Goal: Task Accomplishment & Management: Use online tool/utility

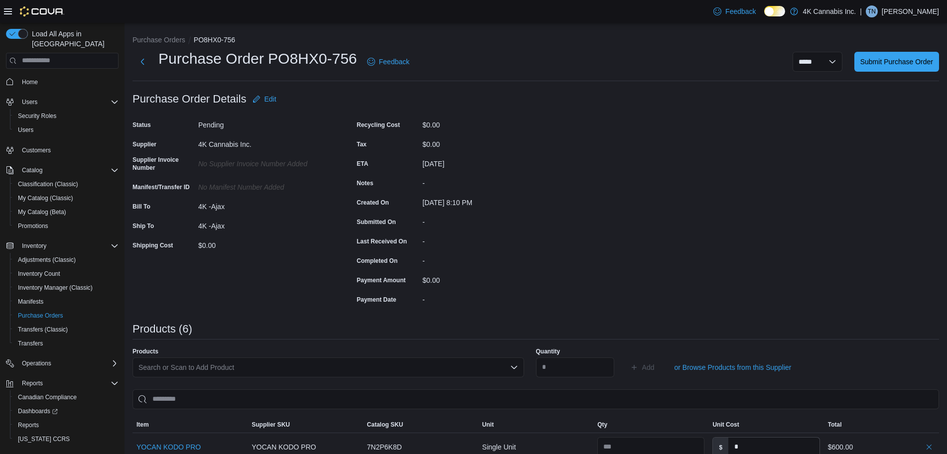
scroll to position [292, 0]
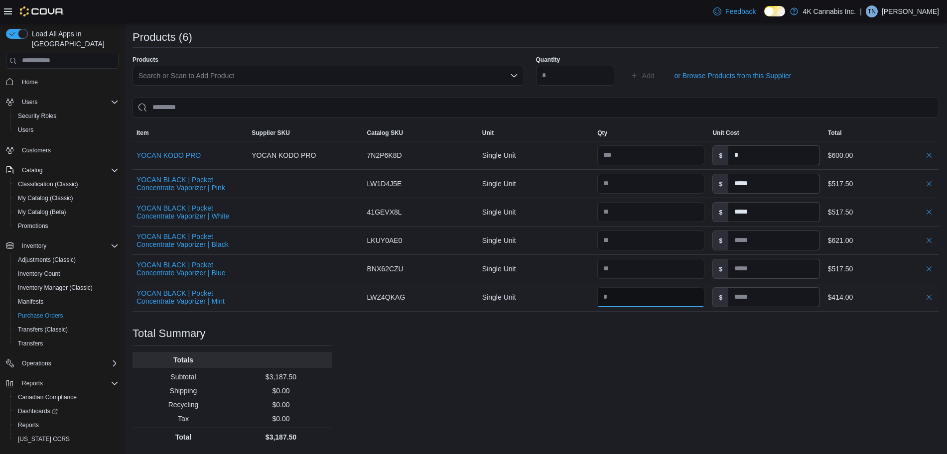
click at [655, 304] on input "number" at bounding box center [650, 297] width 107 height 20
type input "*"
click at [681, 358] on div "Purchase Order: PO8HX0-756 Feedback Purchase Order Details Edit Status Pending …" at bounding box center [535, 121] width 806 height 649
click at [672, 365] on div "Purchase Order: PO8HX0-756 Feedback Purchase Order Details Edit Status Pending …" at bounding box center [535, 121] width 806 height 649
click at [674, 265] on input "number" at bounding box center [650, 269] width 107 height 20
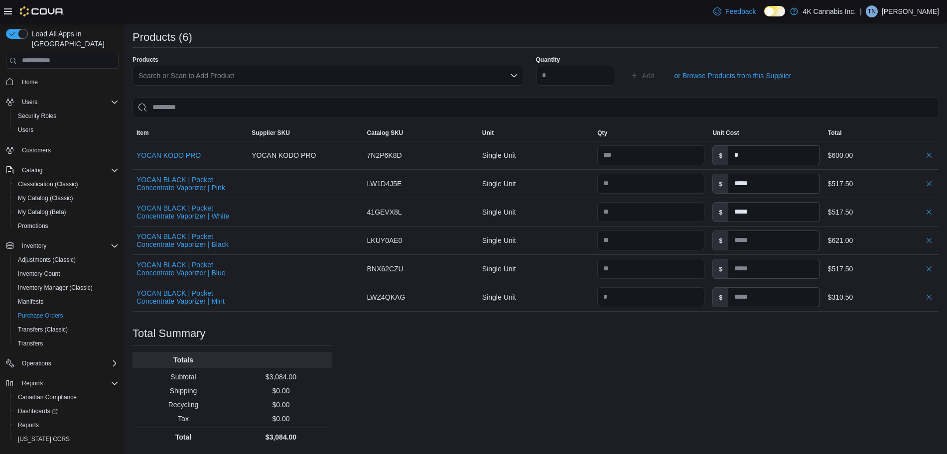
click at [686, 323] on div "Purchase Order: PO8HX0-756 Feedback Purchase Order Details Edit Status Pending …" at bounding box center [535, 121] width 806 height 649
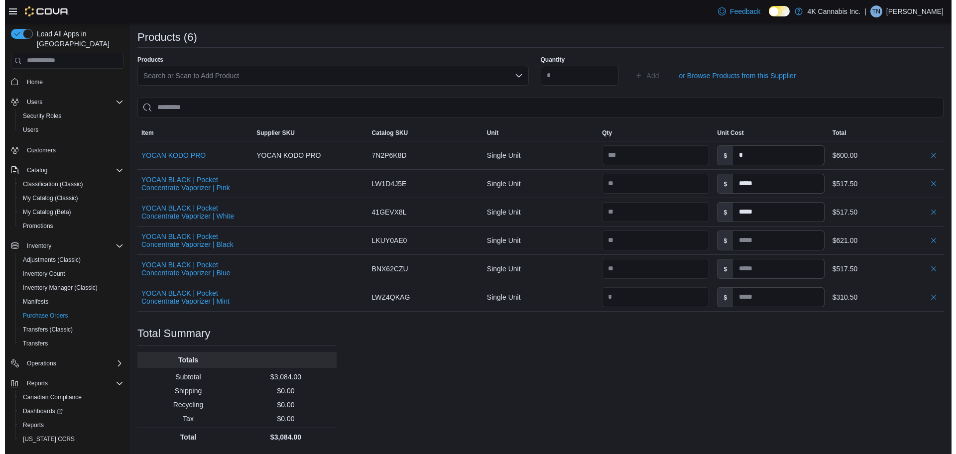
scroll to position [0, 0]
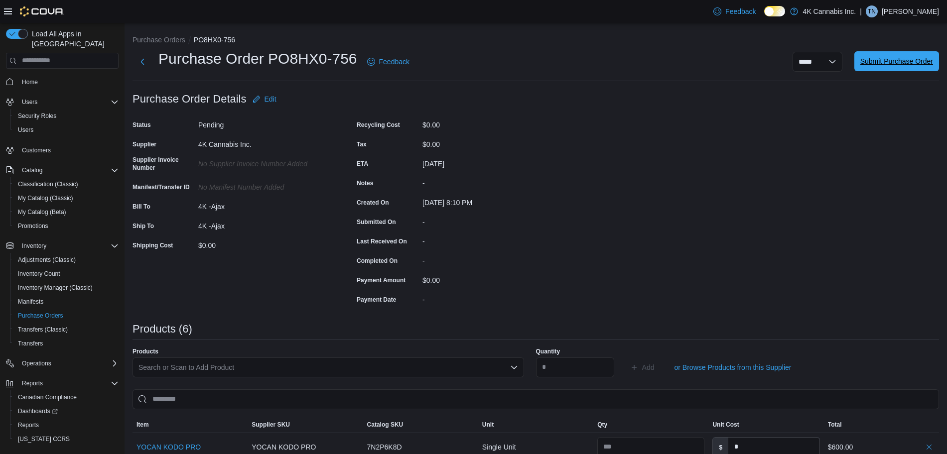
click at [893, 62] on span "Submit Purchase Order" at bounding box center [896, 61] width 73 height 10
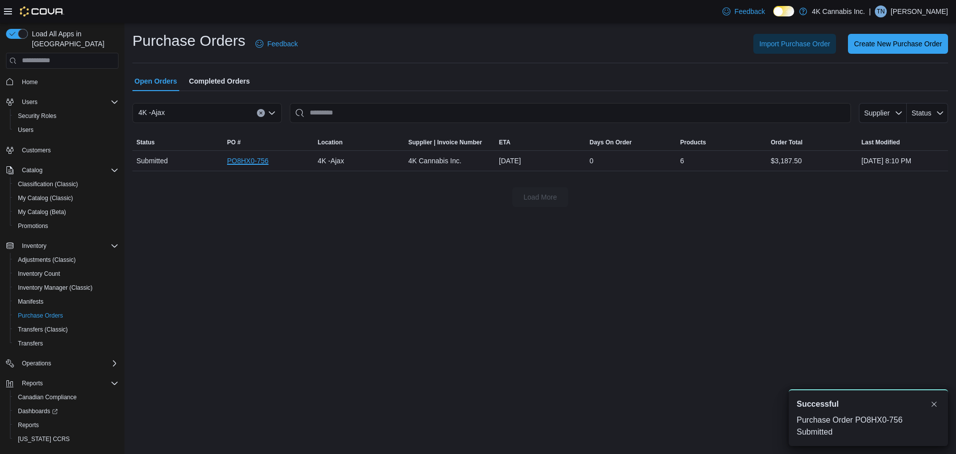
click at [249, 159] on link "PO8HX0-756" at bounding box center [247, 161] width 41 height 12
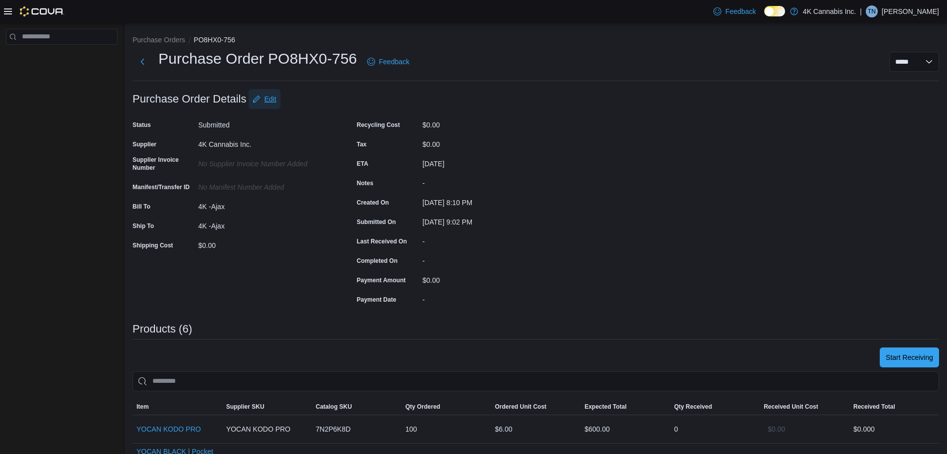
click at [268, 102] on span "Edit" at bounding box center [270, 99] width 12 height 10
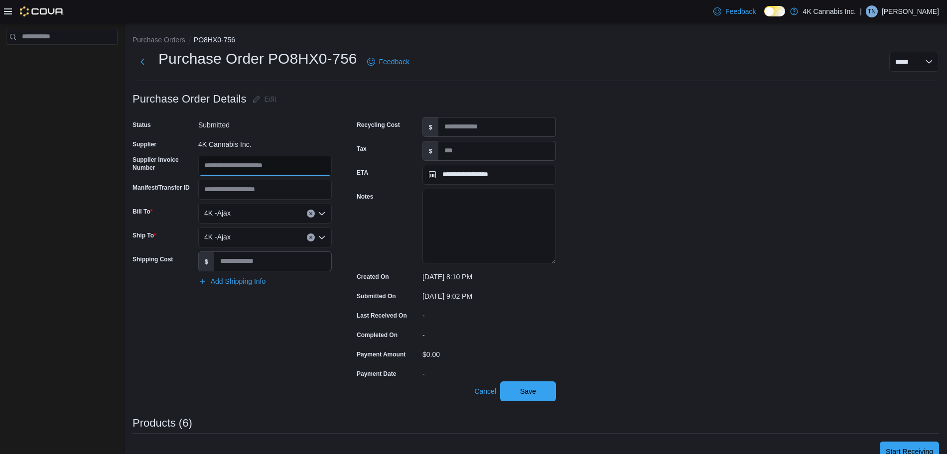
click at [256, 173] on input "Supplier Invoice Number" at bounding box center [264, 166] width 133 height 20
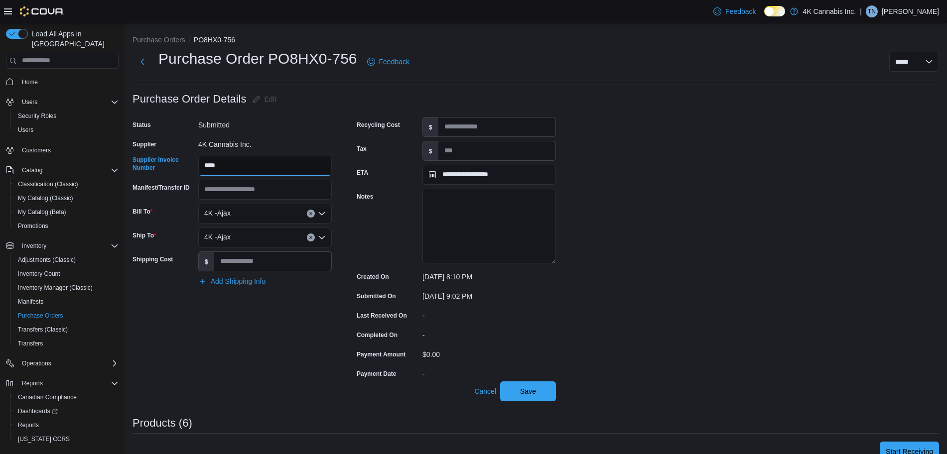
type input "****"
click at [606, 293] on div "**********" at bounding box center [535, 461] width 806 height 745
click at [522, 395] on span "Save" at bounding box center [528, 391] width 16 height 10
click at [457, 151] on input "Tax" at bounding box center [496, 150] width 117 height 19
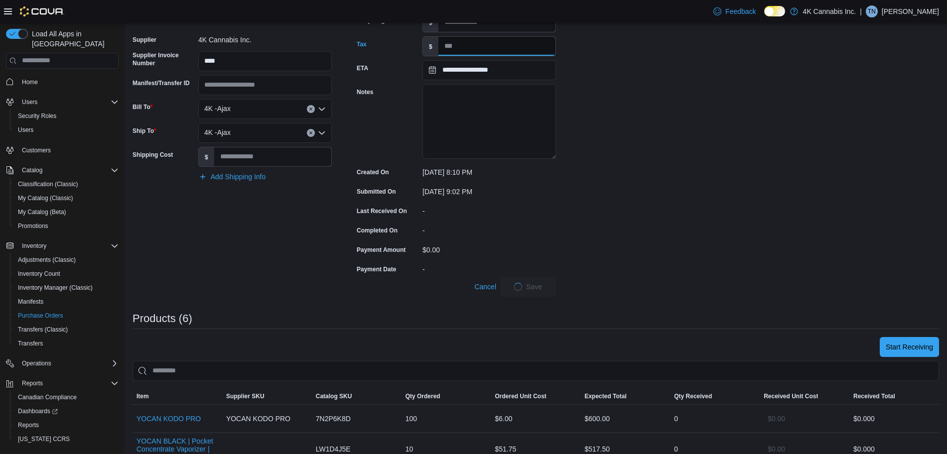
scroll to position [108, 0]
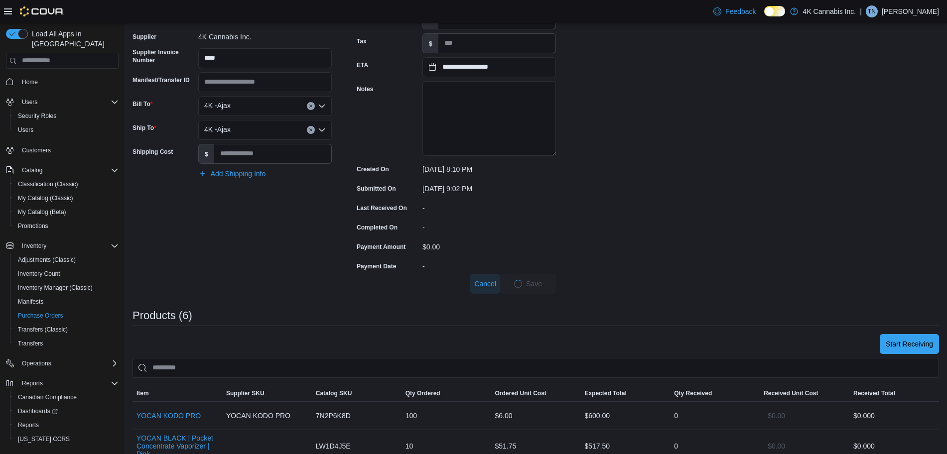
click at [481, 282] on span "Cancel" at bounding box center [485, 284] width 22 height 10
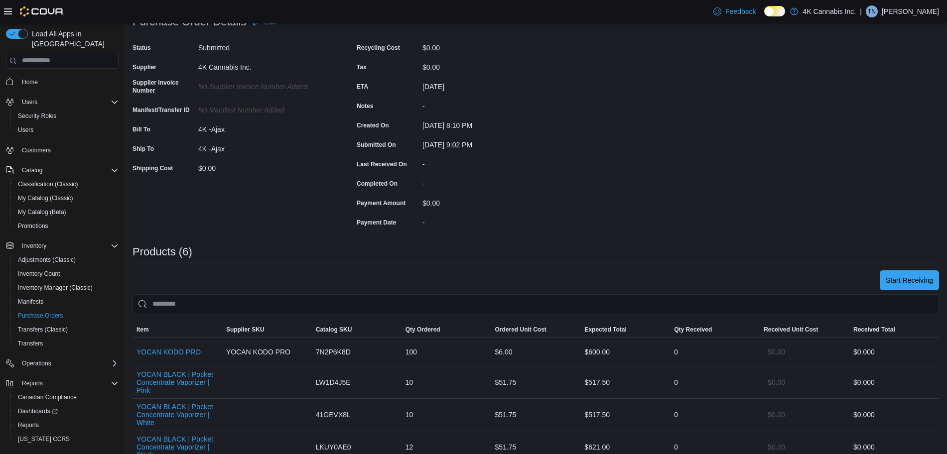
scroll to position [17, 0]
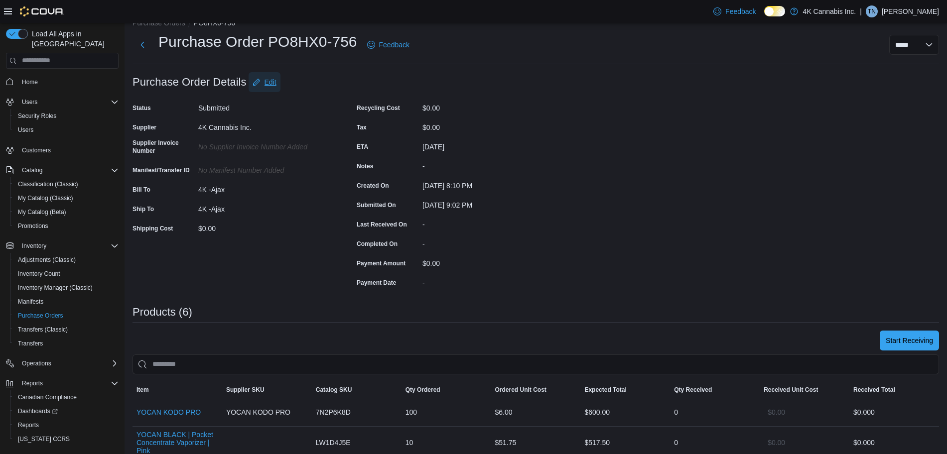
click at [269, 77] on span "Edit" at bounding box center [270, 82] width 12 height 10
click at [273, 86] on span "Edit" at bounding box center [270, 84] width 12 height 10
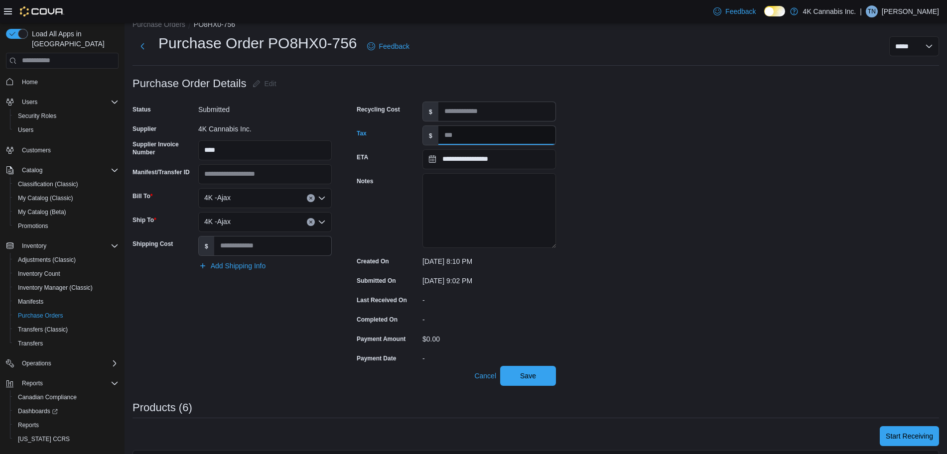
click at [461, 139] on input "Tax" at bounding box center [496, 135] width 117 height 19
type input "******"
click at [528, 371] on span "Save" at bounding box center [528, 375] width 16 height 10
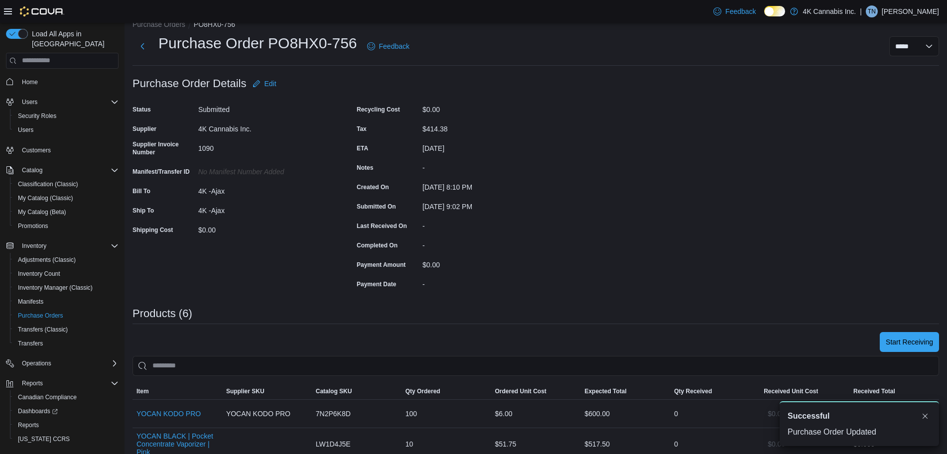
scroll to position [0, 0]
click at [925, 339] on span "Start Receiving" at bounding box center [908, 342] width 47 height 10
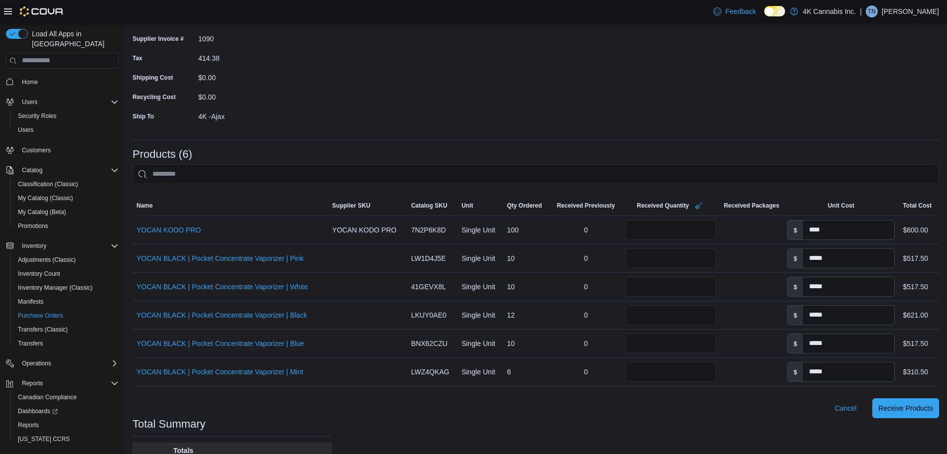
scroll to position [196, 0]
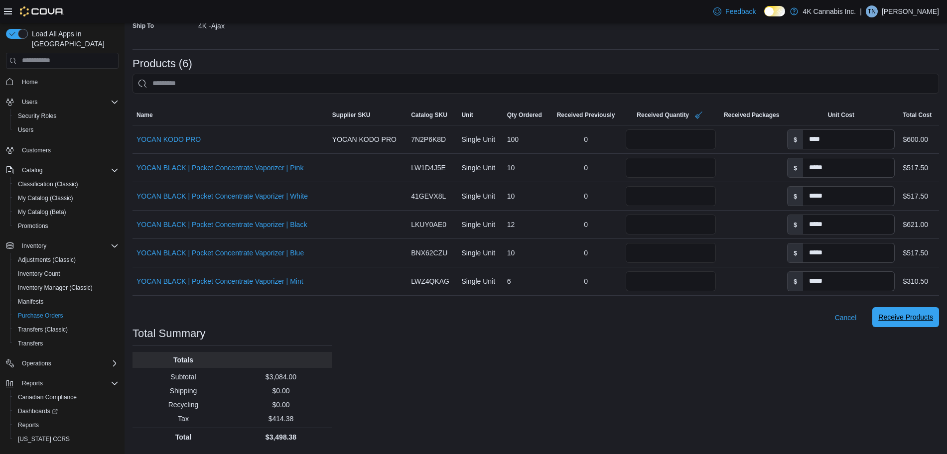
click at [918, 319] on span "Receive Products" at bounding box center [905, 317] width 55 height 10
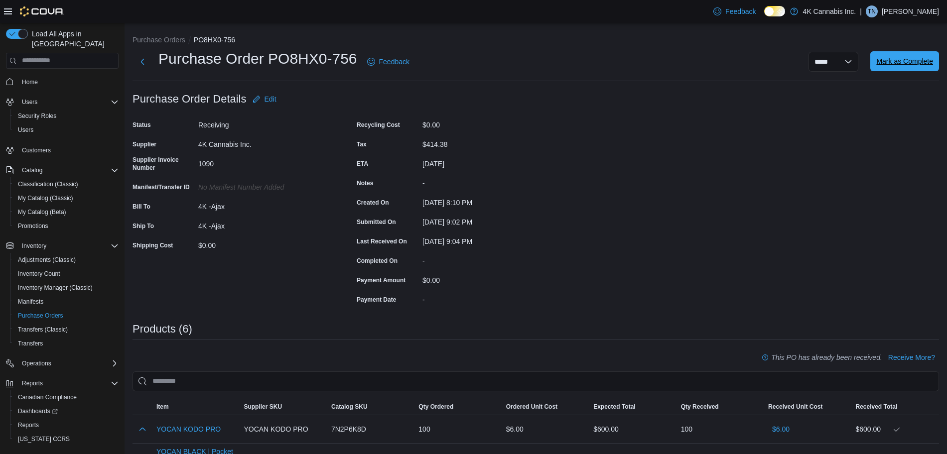
click at [929, 59] on span "Mark as Complete" at bounding box center [904, 61] width 57 height 10
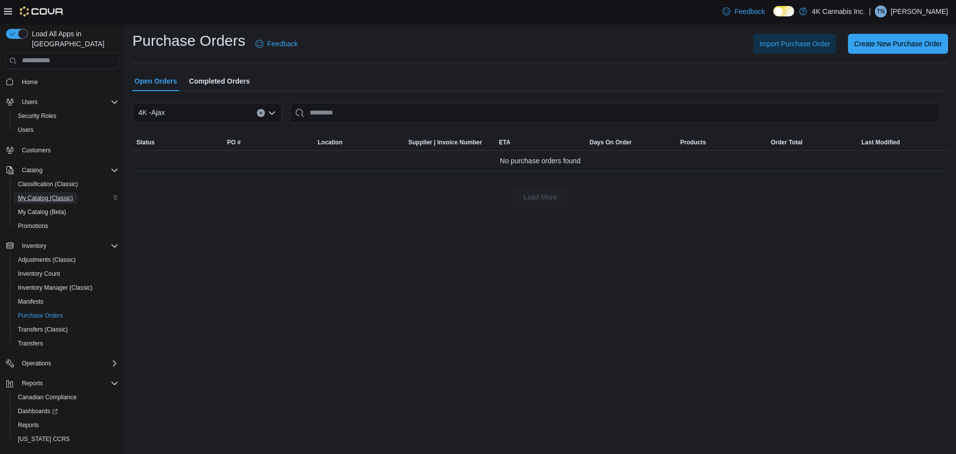
click at [53, 194] on span "My Catalog (Classic)" at bounding box center [45, 198] width 55 height 8
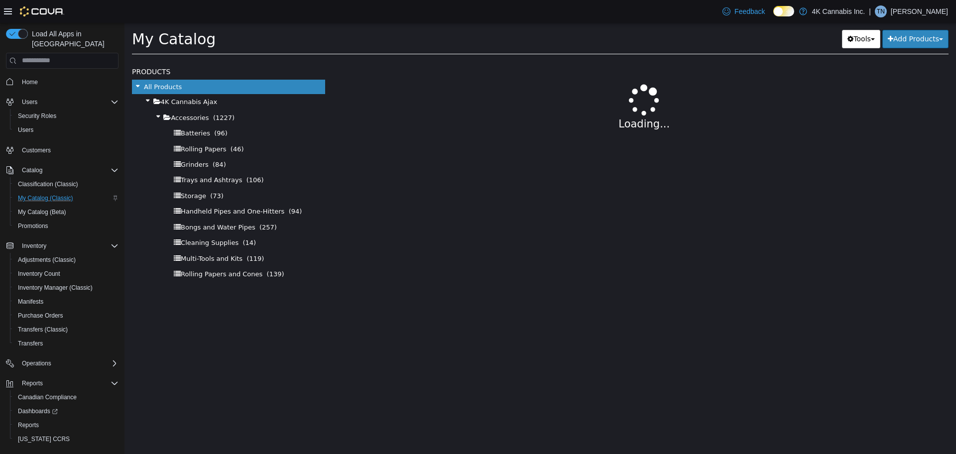
select select "**********"
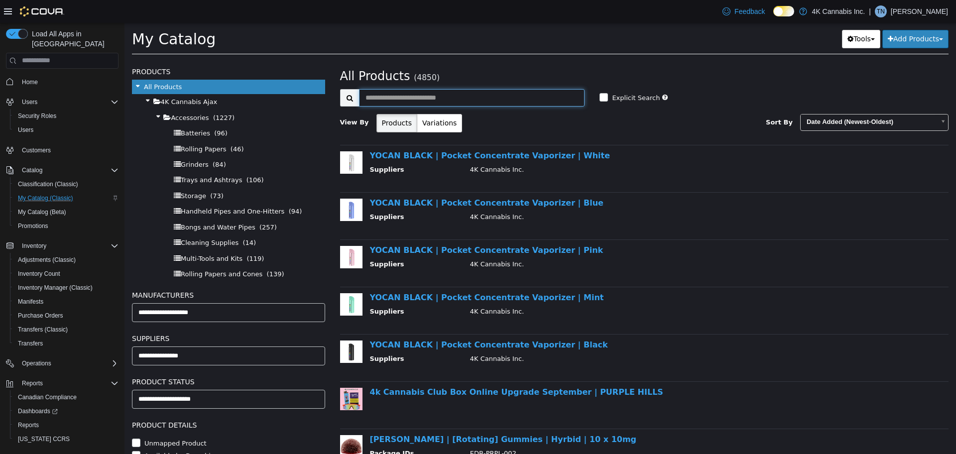
click at [440, 93] on input "text" at bounding box center [472, 97] width 226 height 17
type input "****"
select select "**********"
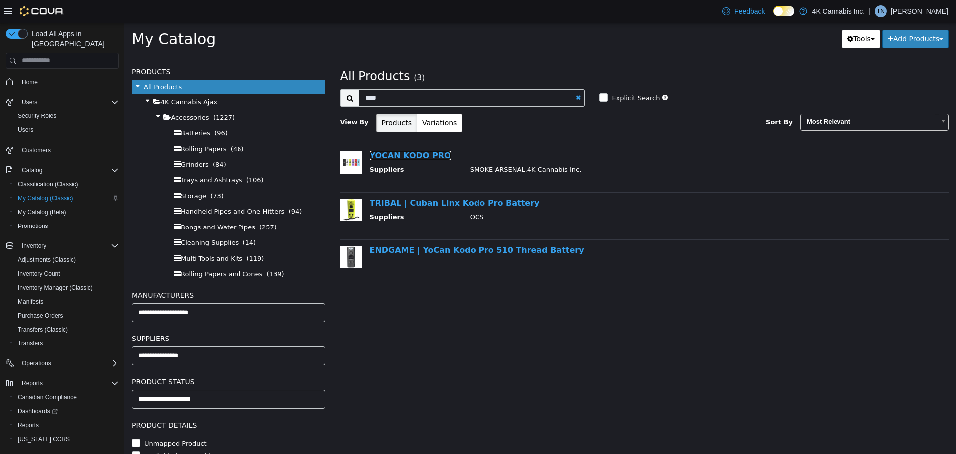
click at [418, 155] on link "YOCAN KODO PRO" at bounding box center [410, 154] width 81 height 9
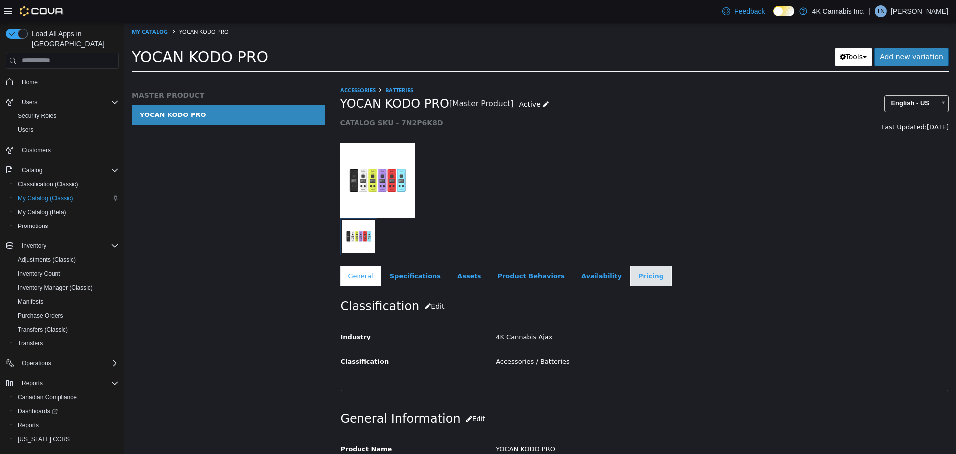
click at [630, 269] on link "Pricing" at bounding box center [650, 275] width 41 height 21
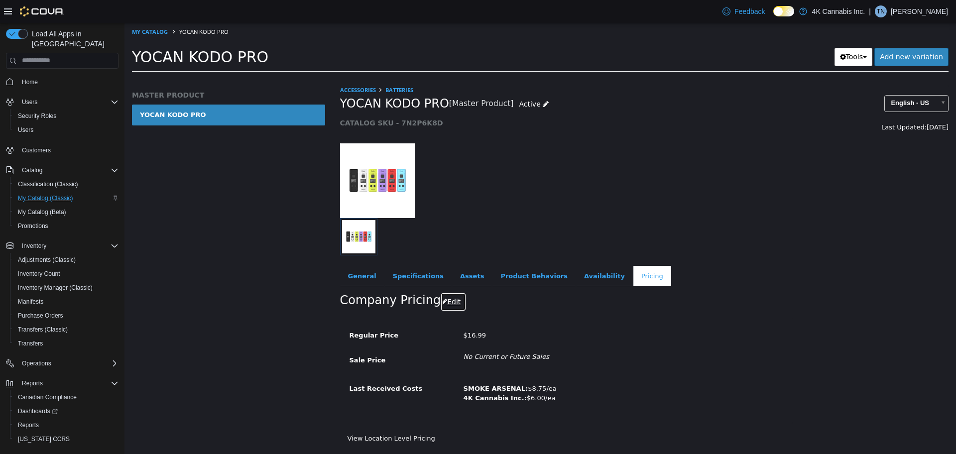
click at [441, 307] on button "Edit" at bounding box center [453, 301] width 25 height 18
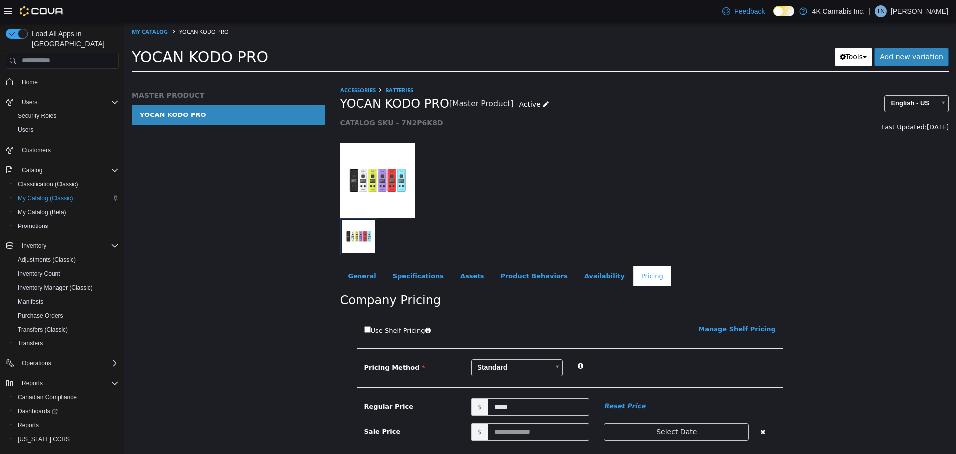
scroll to position [125, 0]
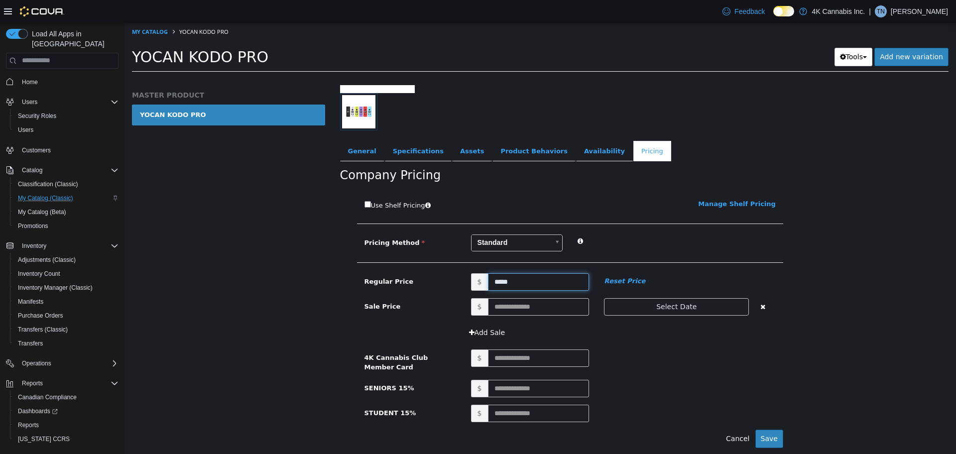
click at [500, 282] on input "*****" at bounding box center [539, 281] width 102 height 17
type input "*****"
click at [762, 435] on button "Save" at bounding box center [769, 438] width 28 height 18
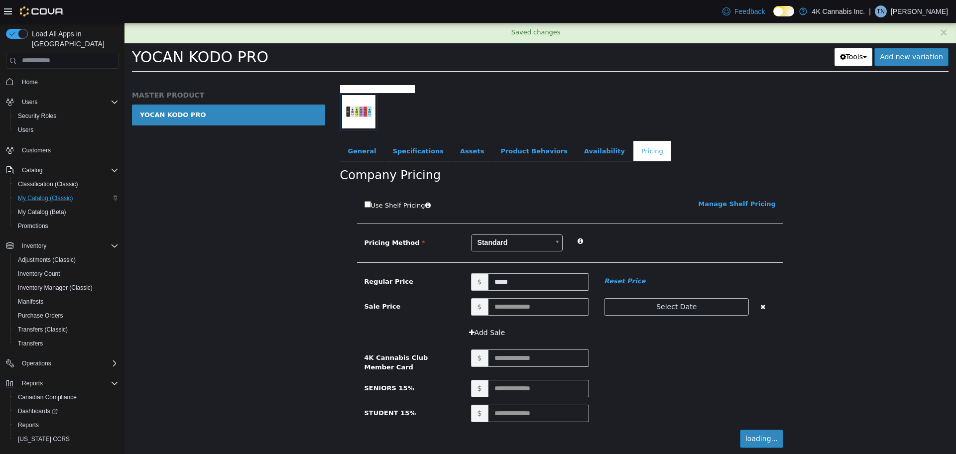
scroll to position [0, 0]
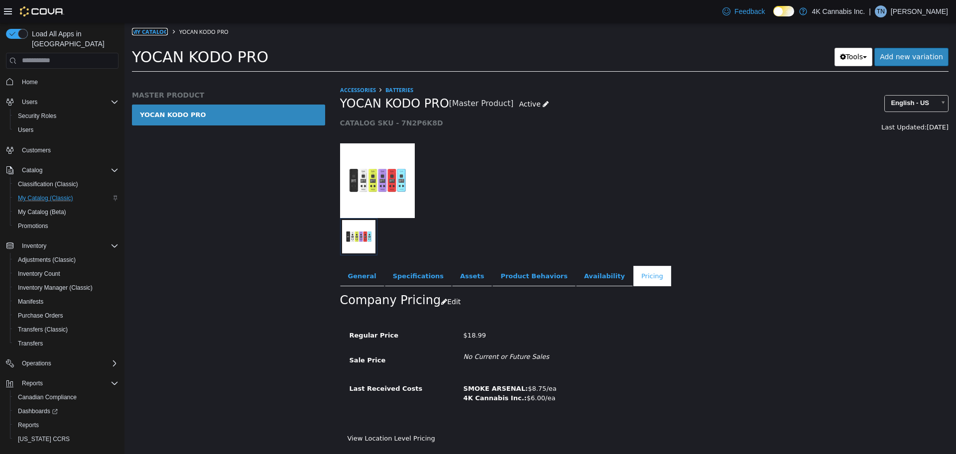
click at [151, 27] on link "My Catalog" at bounding box center [150, 30] width 36 height 7
select select "**********"
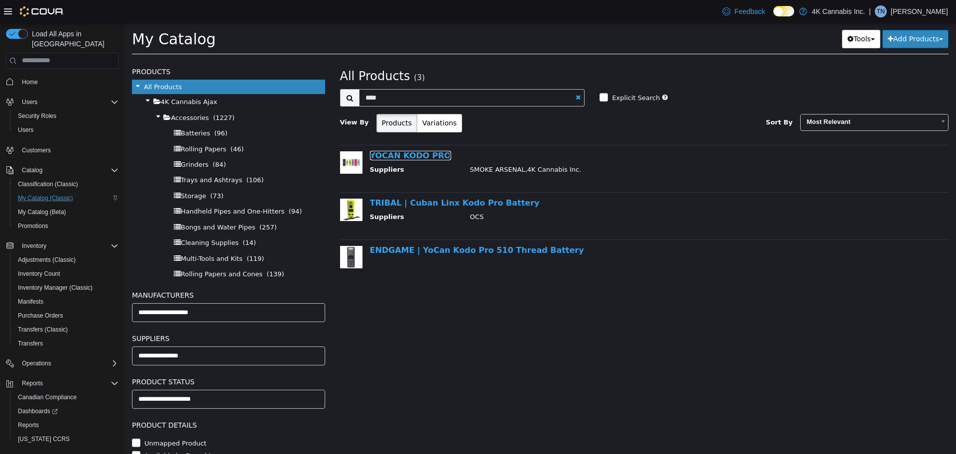
click at [405, 154] on link "YOCAN KODO PRO" at bounding box center [410, 154] width 81 height 9
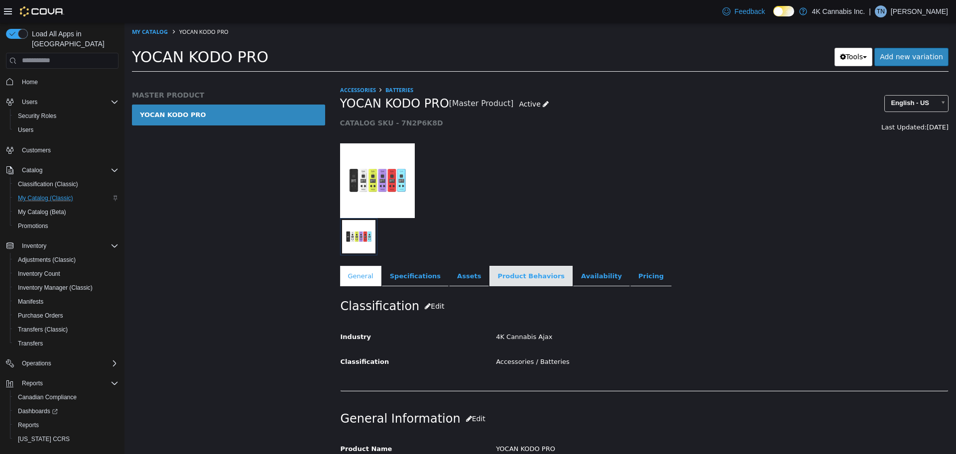
scroll to position [171, 0]
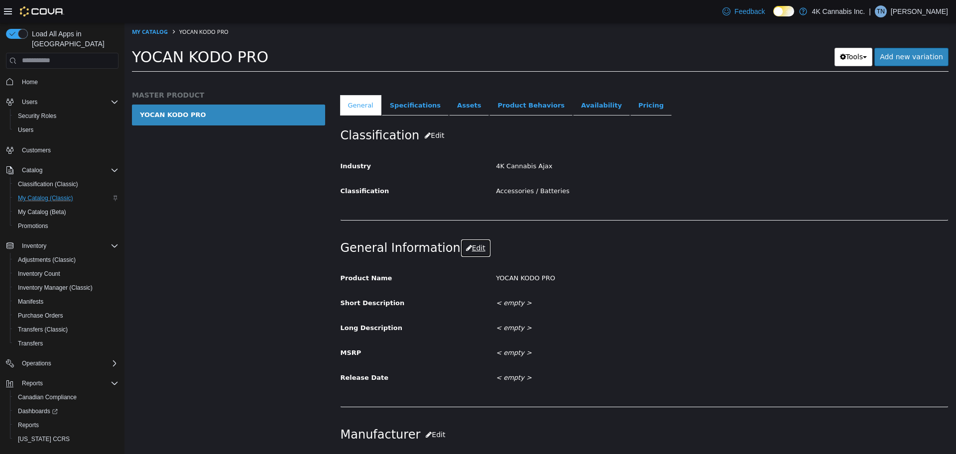
click at [471, 246] on button "Edit" at bounding box center [476, 248] width 30 height 18
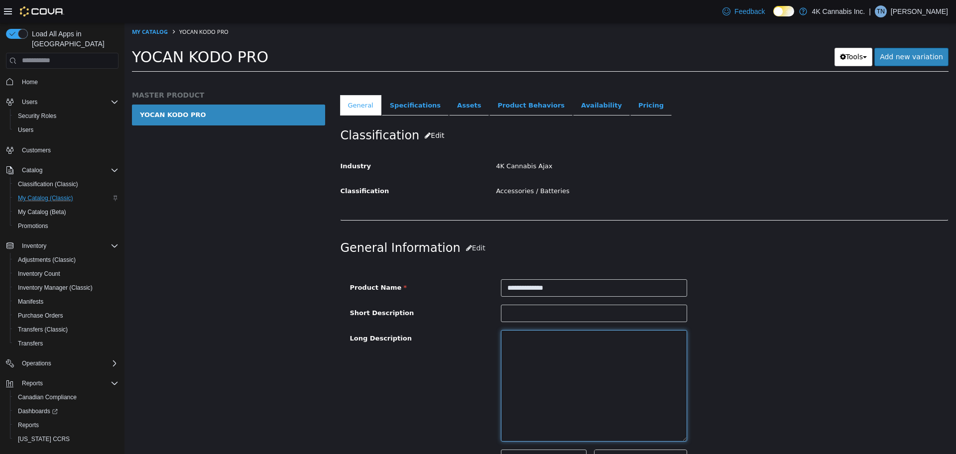
click at [533, 363] on textarea at bounding box center [594, 386] width 186 height 112
paste textarea "**********"
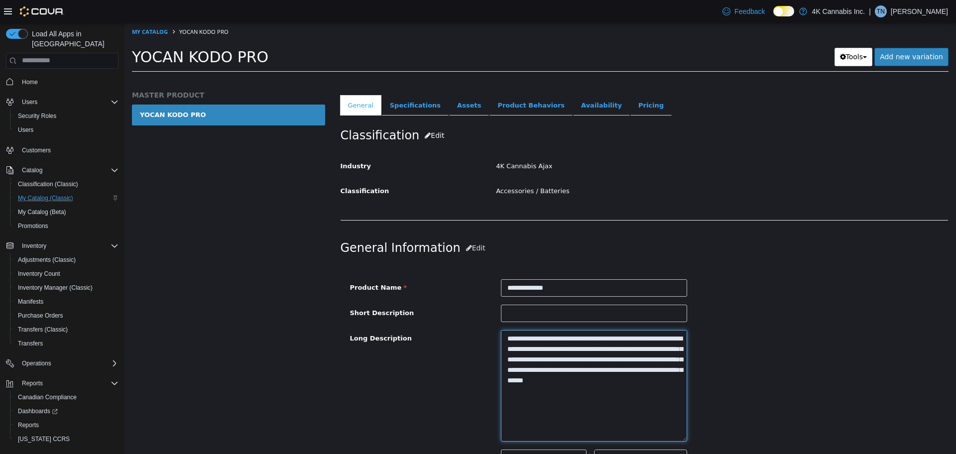
type textarea "**********"
click at [765, 356] on div "**********" at bounding box center [645, 386] width 604 height 112
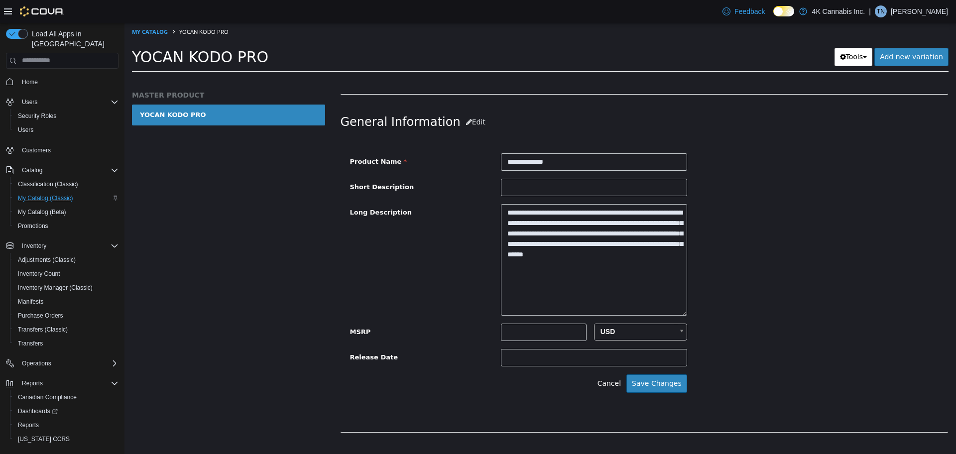
scroll to position [298, 0]
click at [658, 388] on button "Save Changes" at bounding box center [656, 382] width 61 height 18
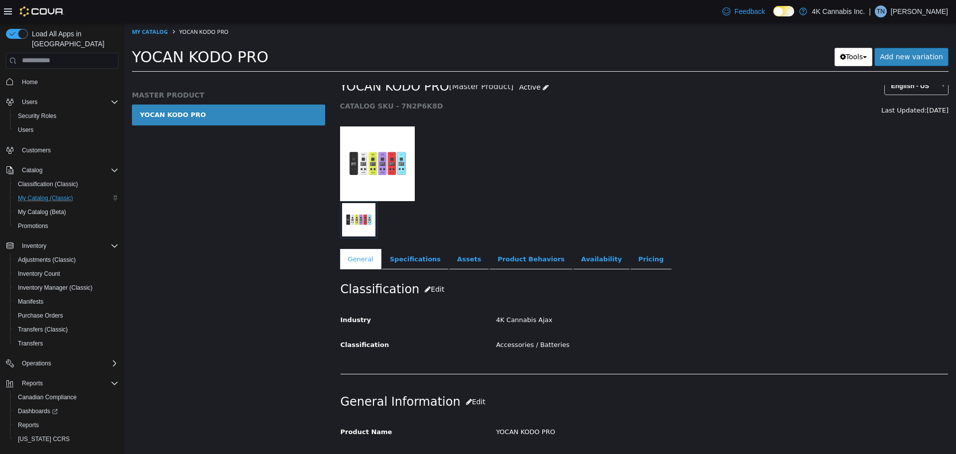
scroll to position [0, 0]
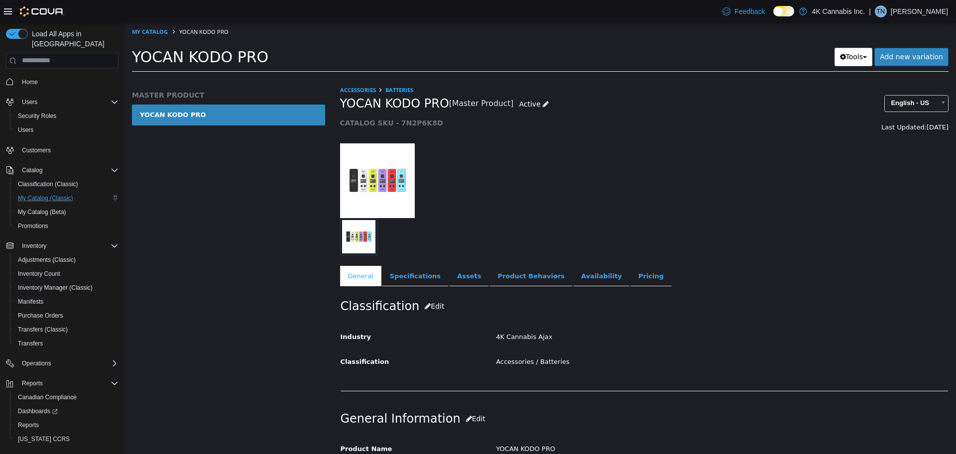
click at [467, 107] on small "[Master Product]" at bounding box center [481, 104] width 65 height 8
click at [587, 160] on div at bounding box center [645, 174] width 624 height 85
click at [660, 254] on div at bounding box center [566, 236] width 453 height 37
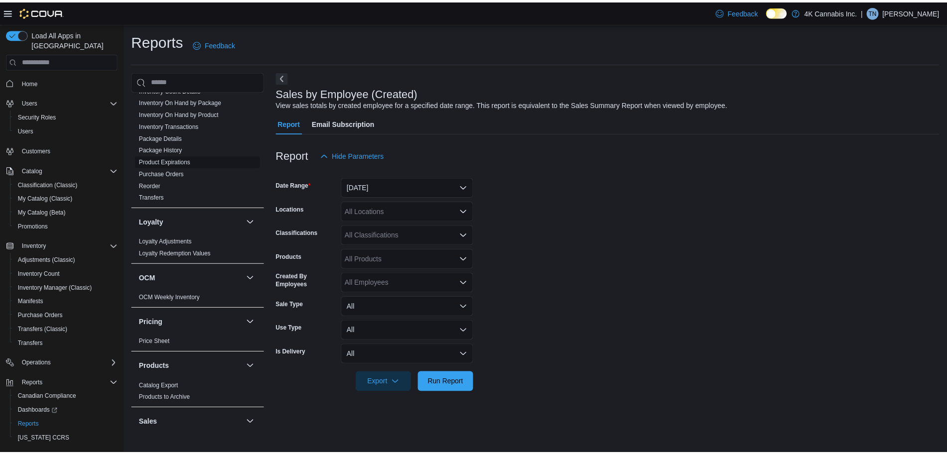
scroll to position [619, 0]
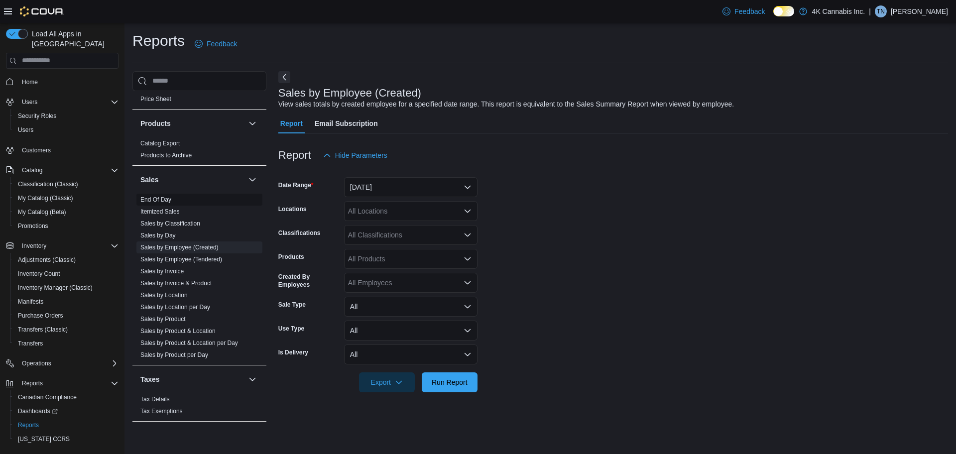
click at [152, 199] on link "End Of Day" at bounding box center [155, 199] width 31 height 7
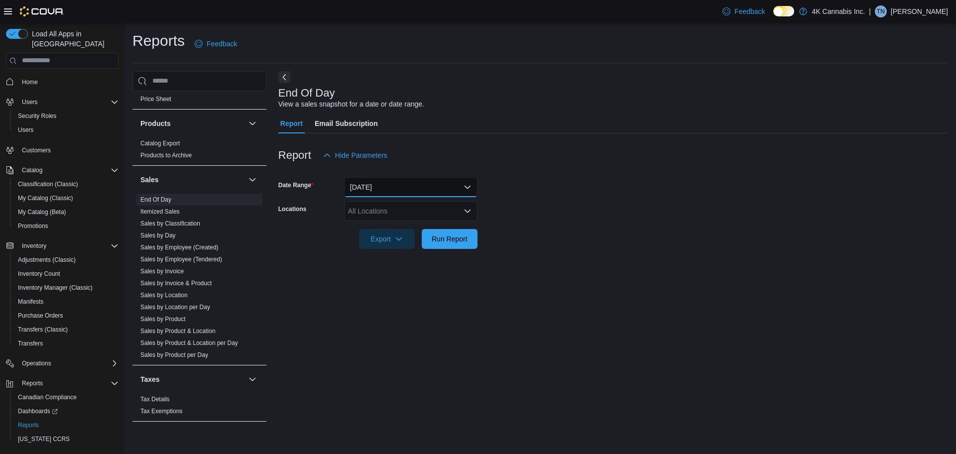
click at [374, 185] on button "[DATE]" at bounding box center [410, 187] width 133 height 20
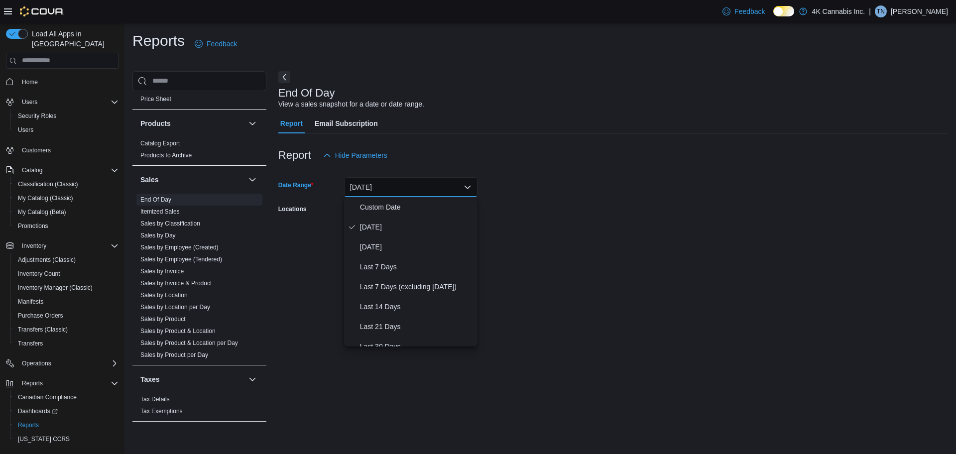
click at [520, 201] on form "Date Range [DATE] Locations All Locations Export Run Report" at bounding box center [613, 207] width 670 height 84
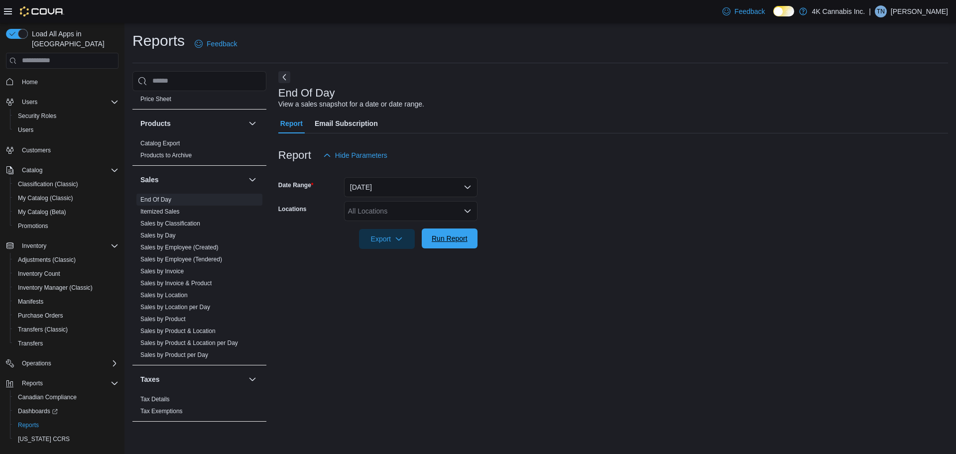
click at [443, 238] on span "Run Report" at bounding box center [450, 239] width 36 height 10
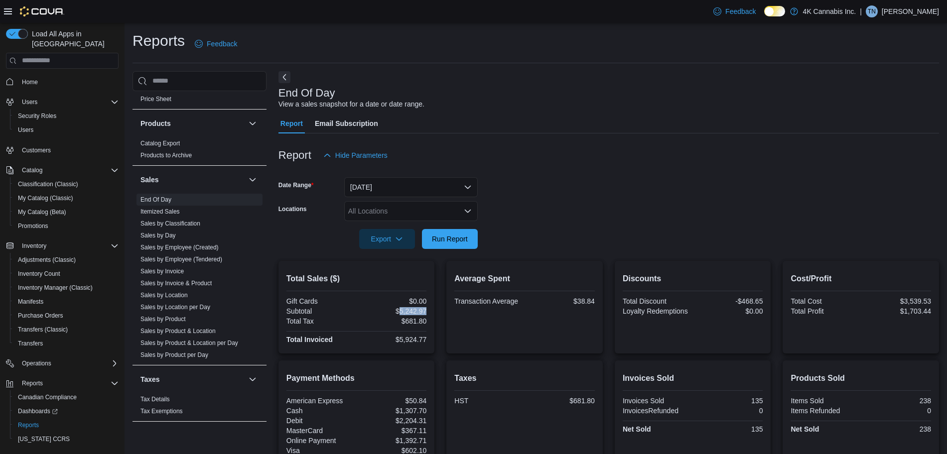
drag, startPoint x: 401, startPoint y: 312, endPoint x: 430, endPoint y: 308, distance: 29.2
click at [430, 308] on div "Total Sales ($) Gift Cards $0.00 Subtotal $5,242.97 Total Tax $681.80 Total Inv…" at bounding box center [356, 307] width 156 height 93
